Goal: Task Accomplishment & Management: Manage account settings

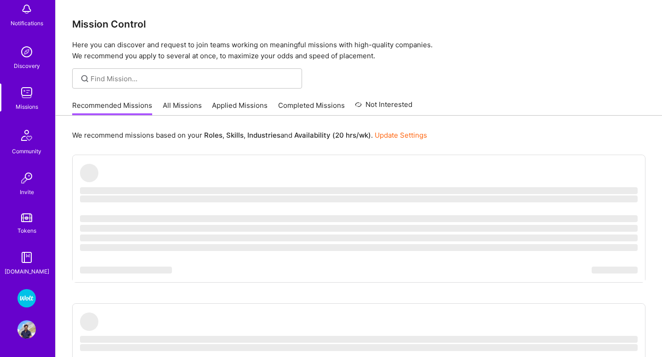
scroll to position [78, 0]
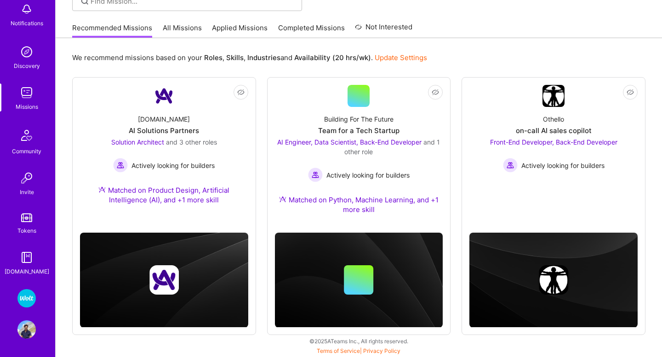
click at [29, 301] on img at bounding box center [26, 298] width 18 height 18
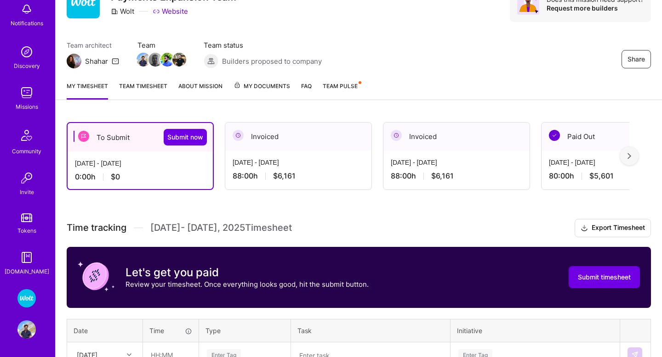
scroll to position [40, 0]
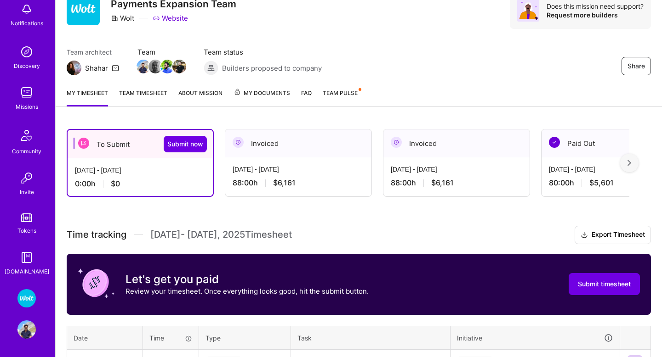
click at [473, 156] on div "To Submit Submit now [DATE] - [DATE] 0:00 h $0 Invoiced [DATE] - [DATE] 88:00 h…" at bounding box center [359, 287] width 606 height 339
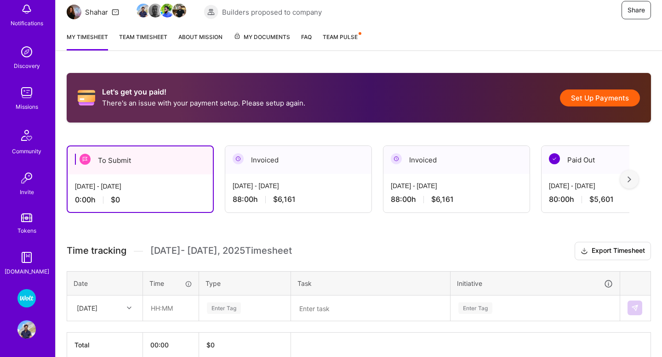
scroll to position [141, 0]
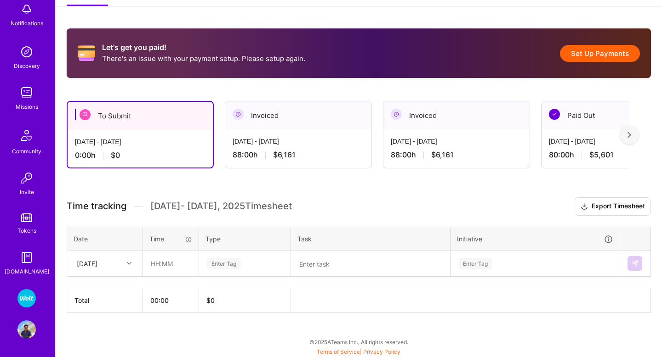
click at [444, 135] on div "[DATE] - [DATE] 88:00 h $6,161" at bounding box center [456, 149] width 146 height 38
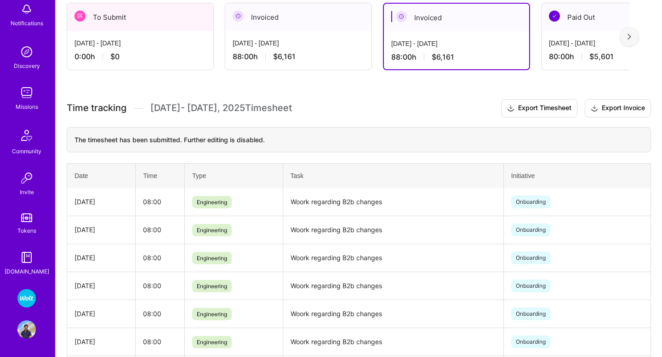
scroll to position [207, 0]
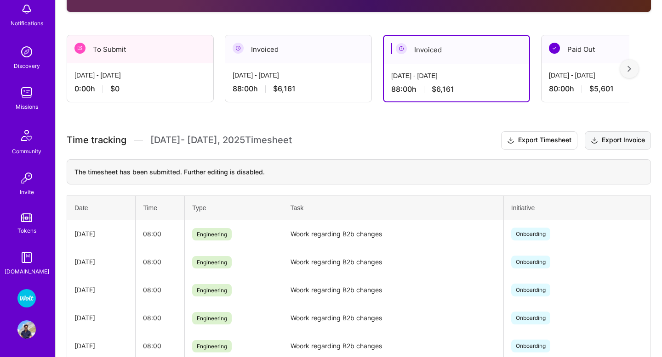
click at [608, 144] on button "Export Invoice" at bounding box center [617, 140] width 66 height 18
click at [292, 74] on div "[DATE] - [DATE]" at bounding box center [297, 76] width 131 height 10
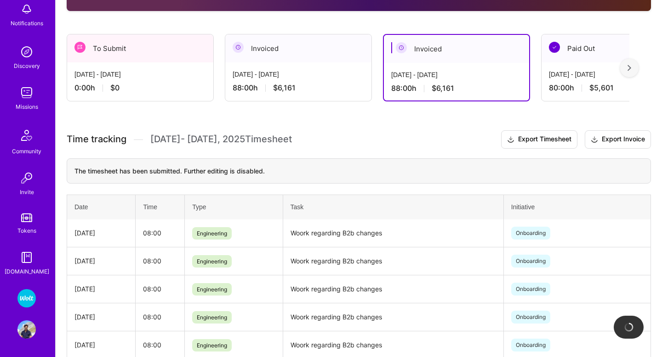
click at [282, 80] on div "[DATE] - [DATE] 88:00 h $6,161" at bounding box center [298, 81] width 146 height 38
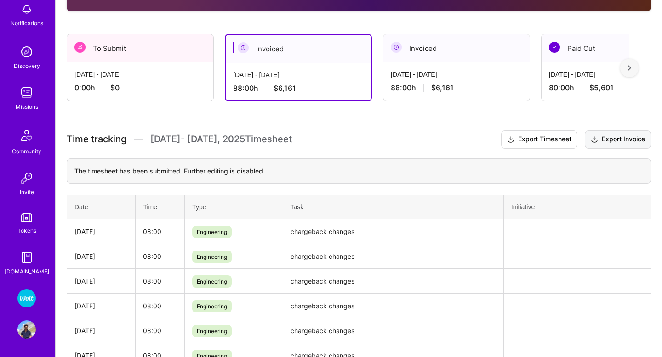
click at [628, 141] on button "Export Invoice" at bounding box center [617, 139] width 66 height 18
